Goal: Task Accomplishment & Management: Use online tool/utility

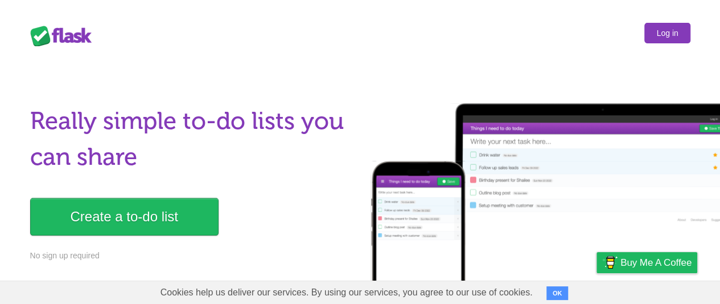
click at [667, 32] on link "Log in" at bounding box center [668, 33] width 46 height 20
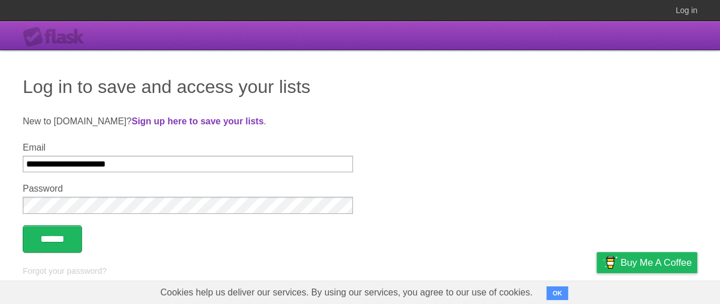
type input "**********"
click at [54, 239] on input "******" at bounding box center [52, 238] width 59 height 27
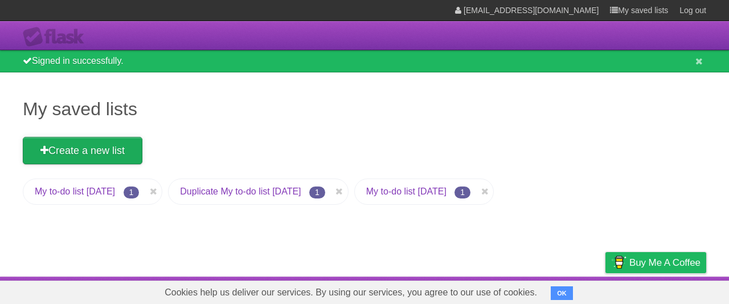
click at [84, 150] on link "Create a new list" at bounding box center [83, 150] width 120 height 27
